Goal: Information Seeking & Learning: Learn about a topic

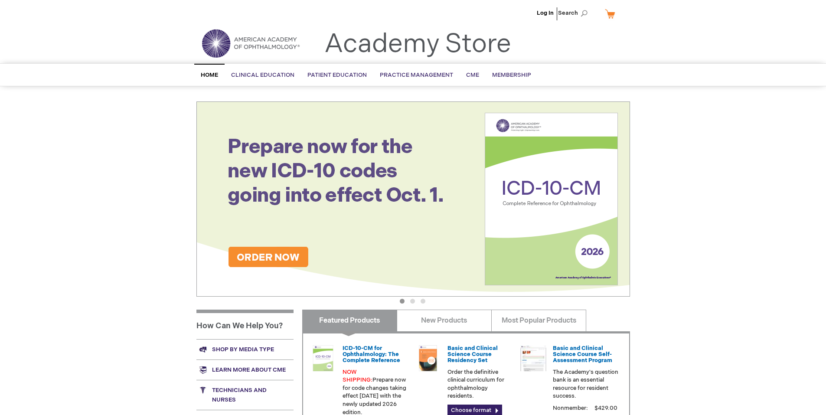
click at [425, 303] on button "3" at bounding box center [423, 301] width 5 height 5
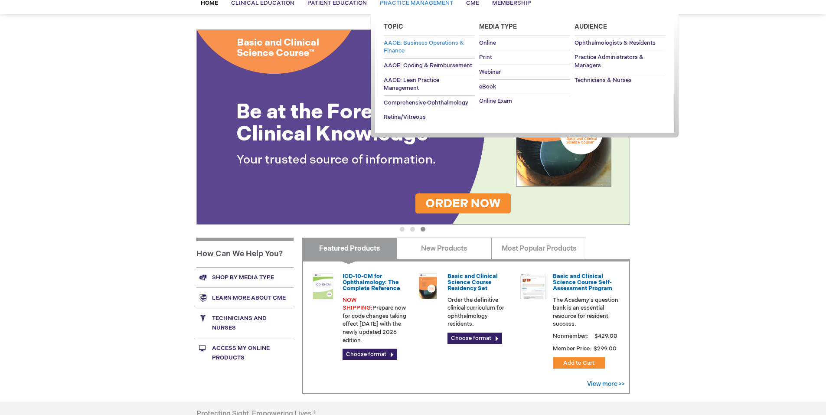
scroll to position [196, 0]
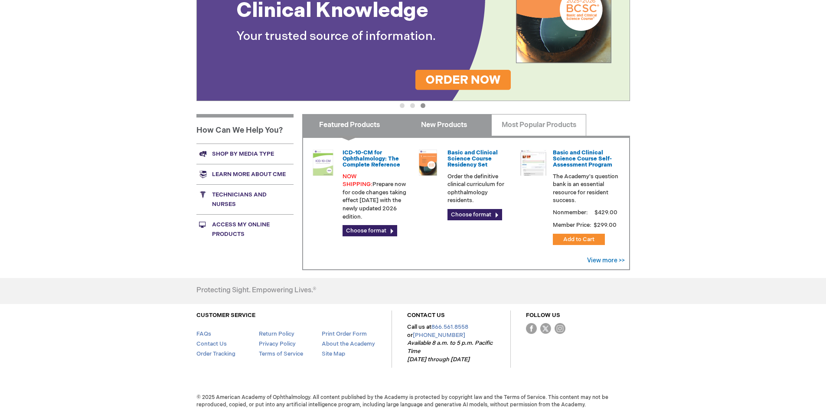
click at [429, 125] on link "New Products" at bounding box center [444, 125] width 95 height 22
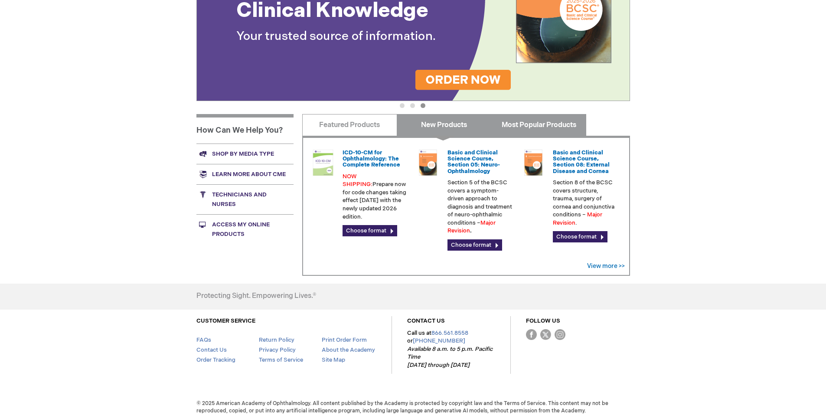
click at [535, 129] on link "Most Popular Products" at bounding box center [538, 125] width 95 height 22
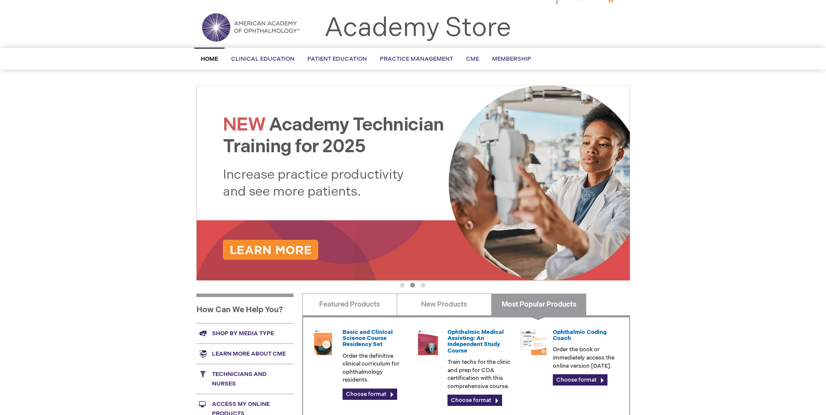
scroll to position [0, 0]
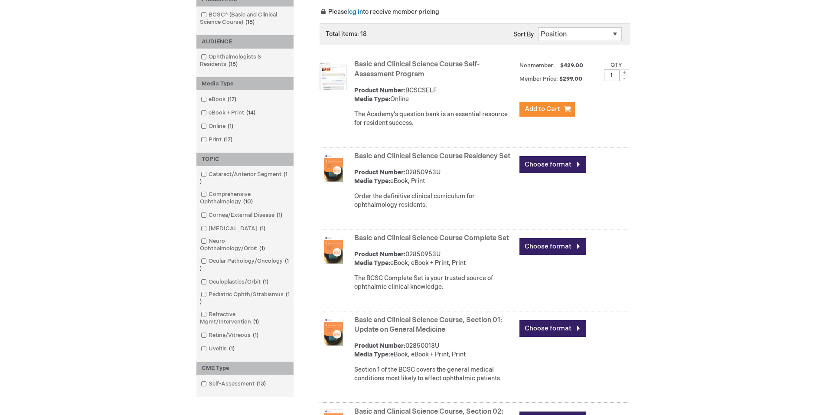
scroll to position [173, 0]
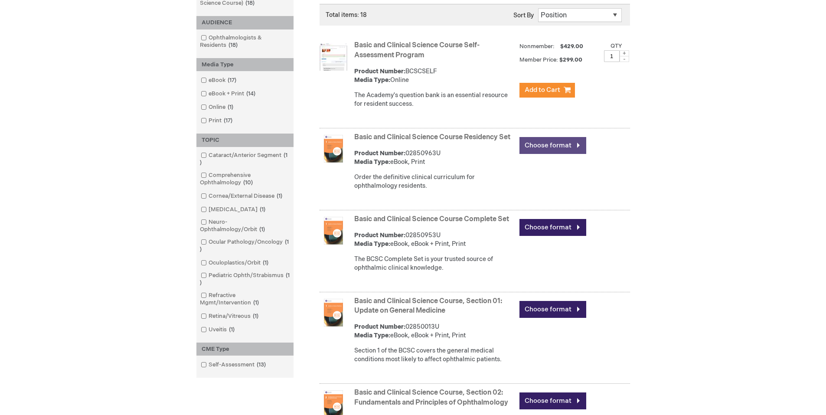
click at [543, 144] on link "Choose format" at bounding box center [552, 145] width 67 height 17
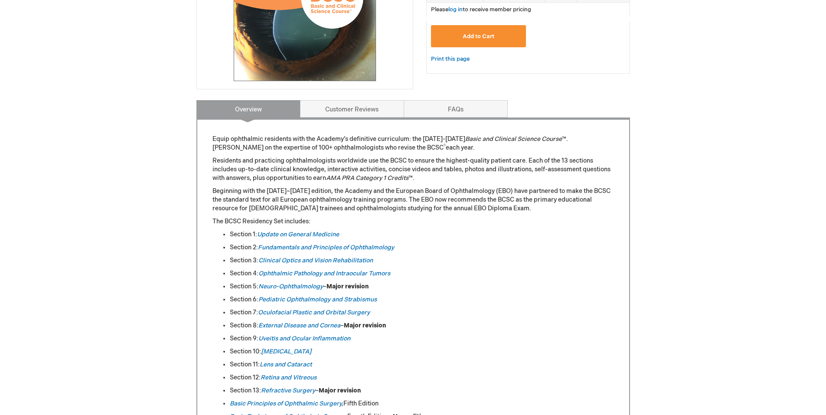
scroll to position [260, 0]
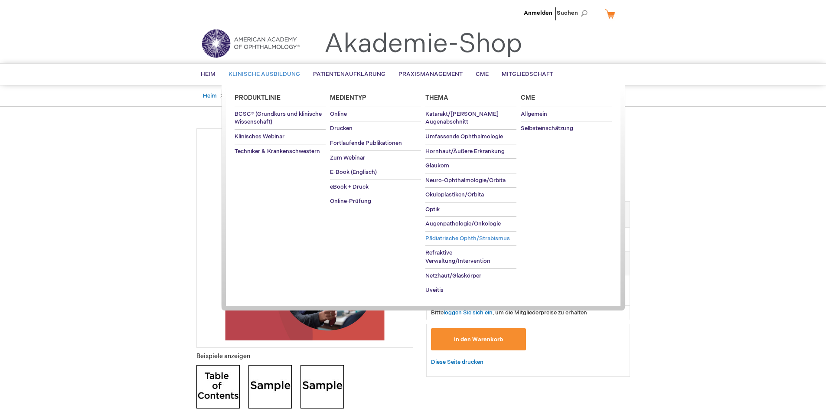
click at [453, 241] on span "Pädiatrische Ophth/Strabismus" at bounding box center [467, 238] width 85 height 7
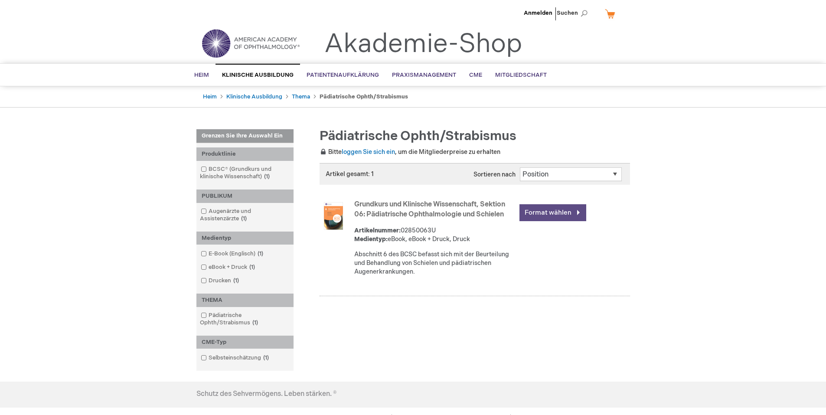
click at [545, 212] on link "Format wählen" at bounding box center [552, 212] width 67 height 17
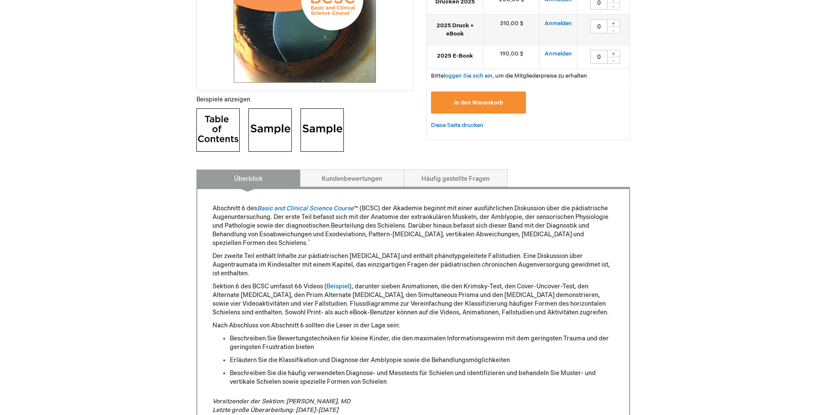
scroll to position [303, 0]
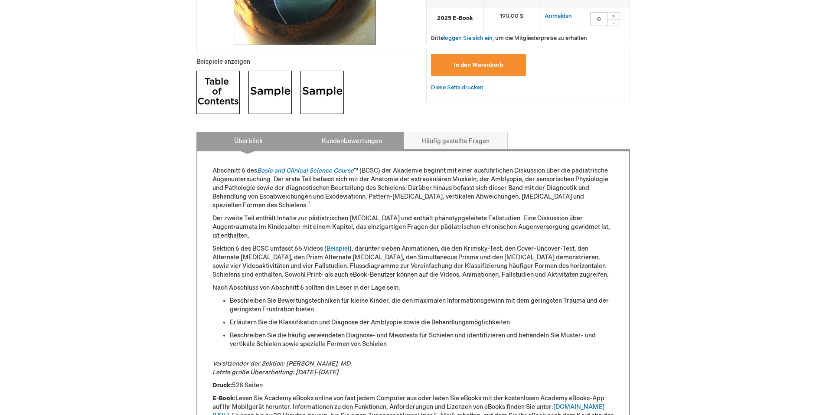
click at [321, 144] on link "Kundenbewertungen" at bounding box center [352, 140] width 104 height 17
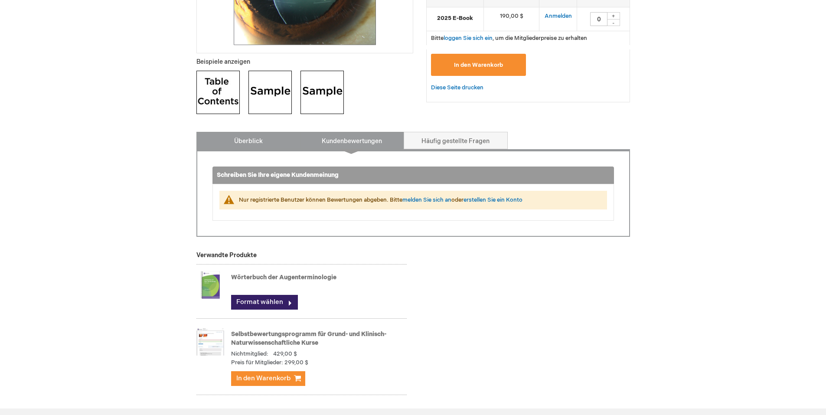
click at [275, 143] on link "Überblick" at bounding box center [248, 140] width 104 height 17
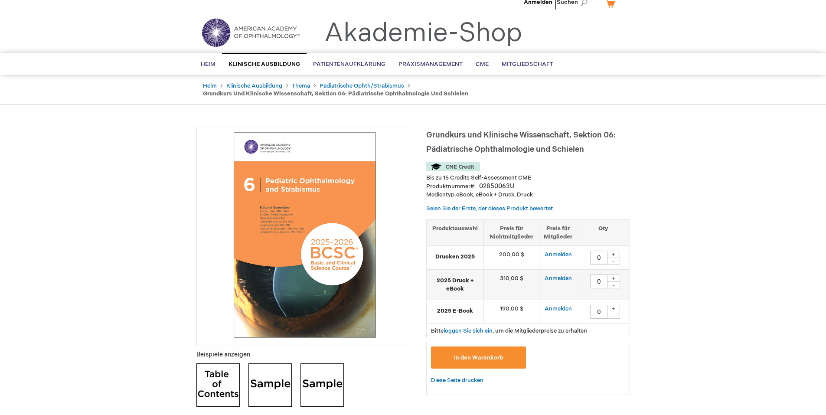
scroll to position [2, 0]
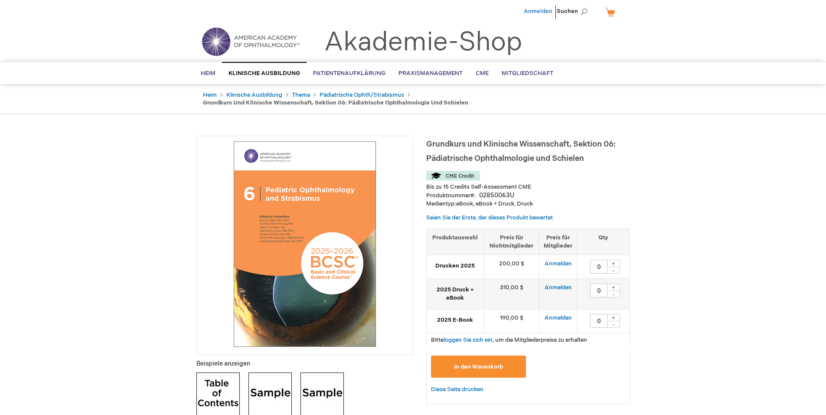
click at [536, 12] on link "Anmelden" at bounding box center [538, 11] width 29 height 7
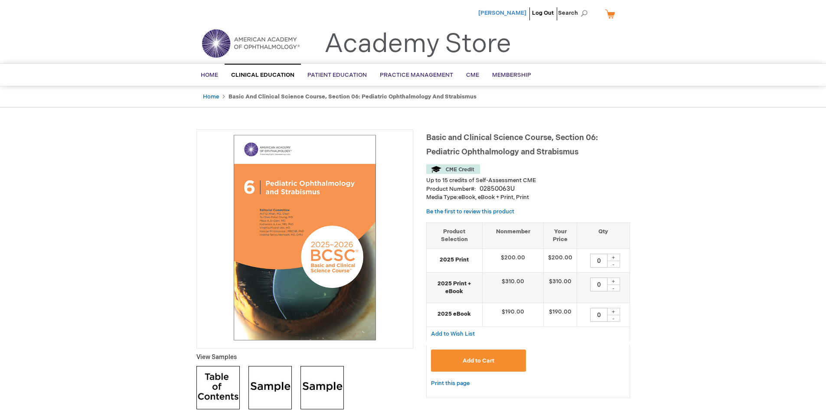
click at [512, 11] on span "[PERSON_NAME]" at bounding box center [502, 13] width 48 height 7
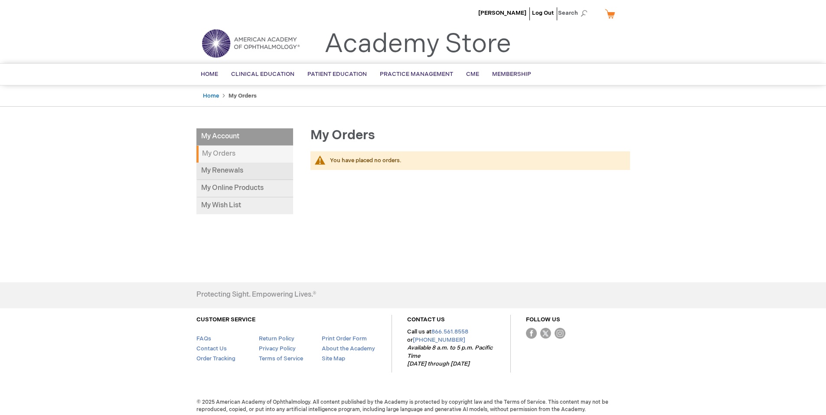
click at [242, 172] on link "My Renewals" at bounding box center [244, 171] width 97 height 17
click at [496, 77] on span "Membership" at bounding box center [511, 74] width 39 height 7
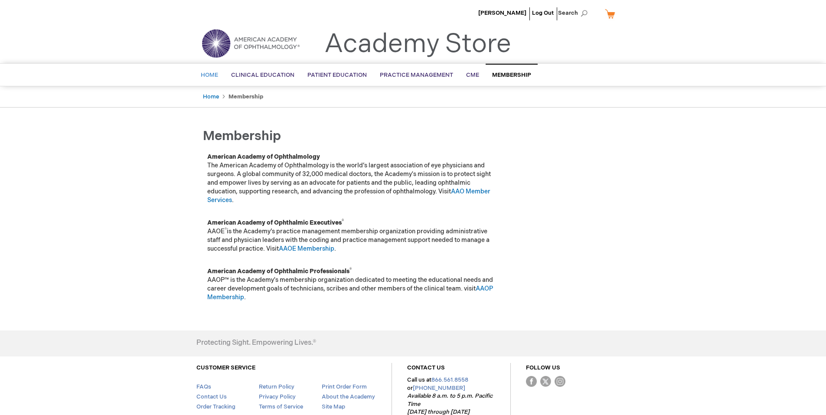
click at [210, 76] on span "Home" at bounding box center [209, 75] width 17 height 7
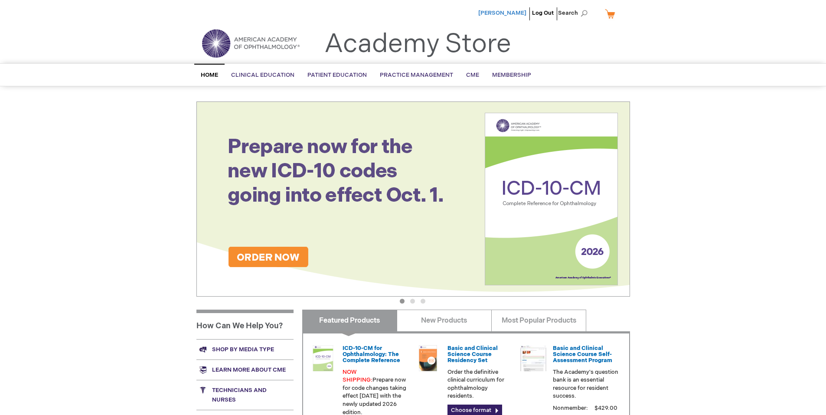
click at [499, 15] on span "[PERSON_NAME]" at bounding box center [502, 13] width 48 height 7
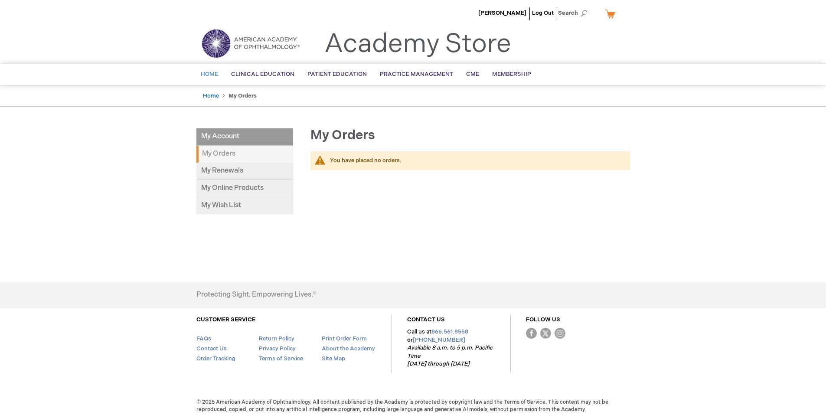
click at [213, 78] on span "Home" at bounding box center [209, 74] width 17 height 7
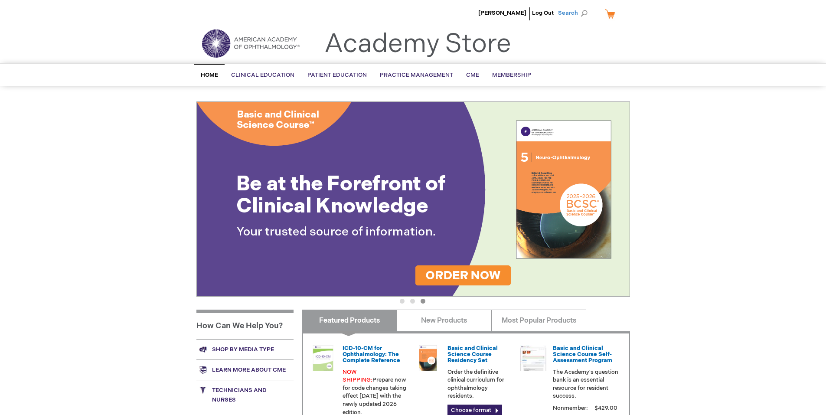
click at [587, 12] on span "Search" at bounding box center [574, 12] width 33 height 17
type input "[MEDICAL_DATA]"
click at [581, 7] on button "Search" at bounding box center [584, 14] width 7 height 14
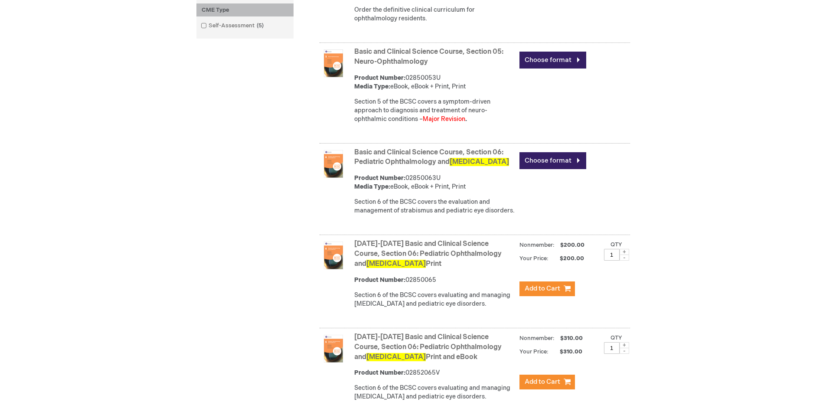
scroll to position [520, 0]
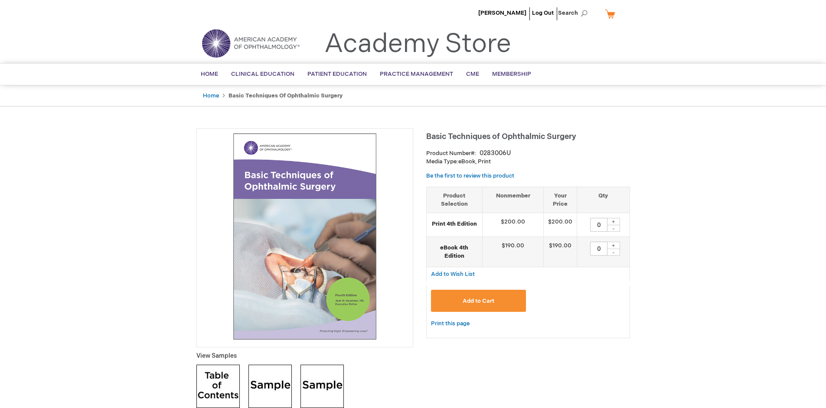
type input "0"
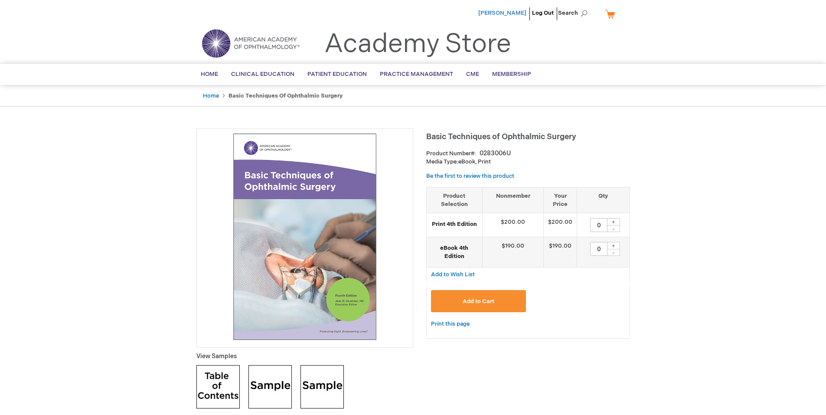
click at [500, 13] on span "[PERSON_NAME]" at bounding box center [502, 13] width 48 height 7
